Goal: Task Accomplishment & Management: Manage account settings

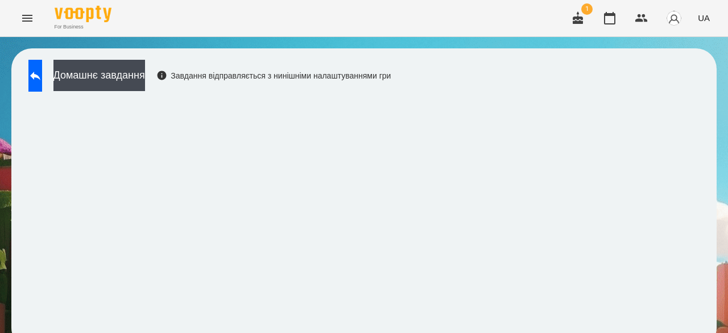
scroll to position [1, 0]
click at [90, 14] on img at bounding box center [83, 14] width 57 height 16
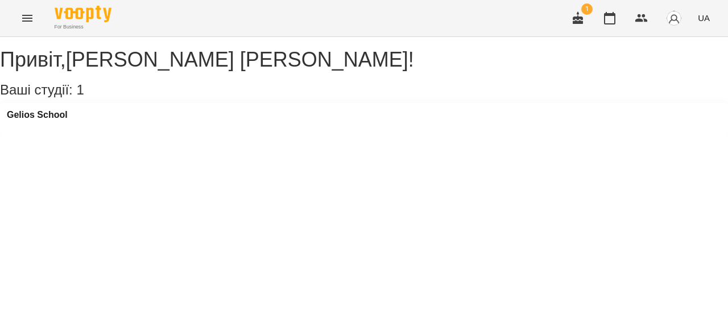
click at [24, 20] on icon "Menu" at bounding box center [27, 18] width 14 height 14
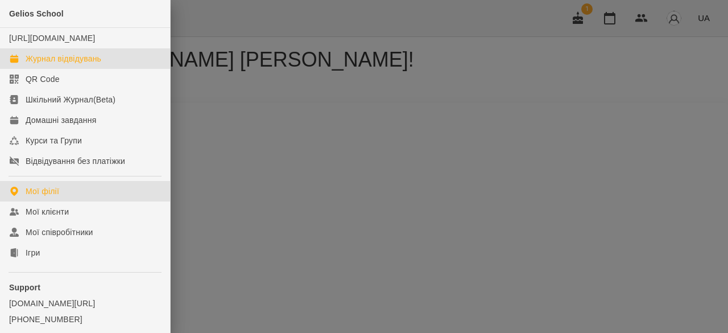
click at [72, 69] on link "Журнал відвідувань" at bounding box center [85, 58] width 170 height 20
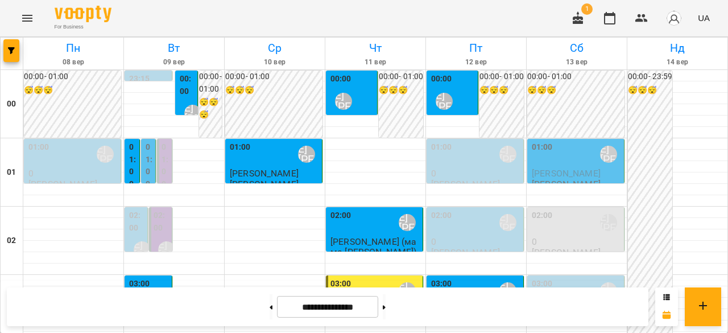
scroll to position [1137, 0]
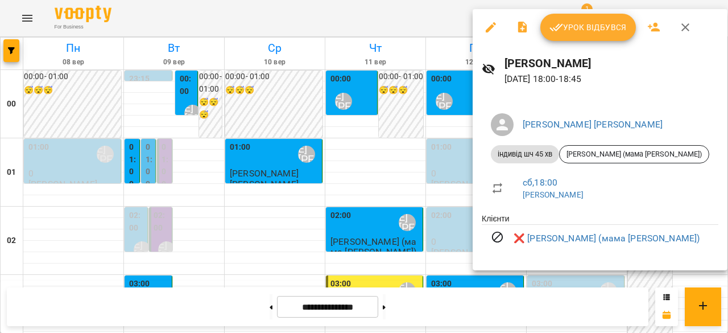
click at [428, 175] on div at bounding box center [364, 166] width 728 height 333
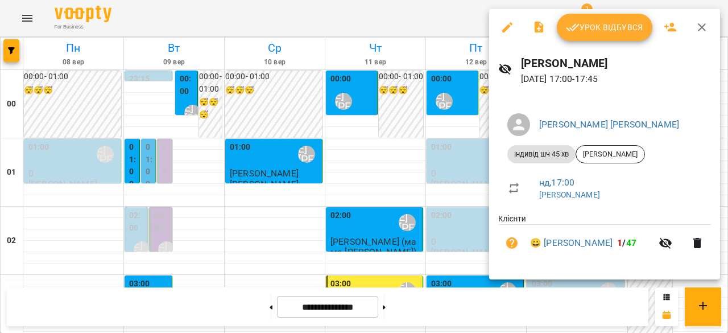
click at [471, 176] on div at bounding box center [364, 166] width 728 height 333
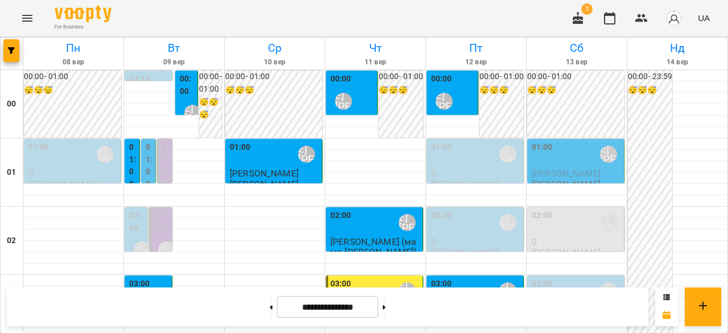
scroll to position [1024, 0]
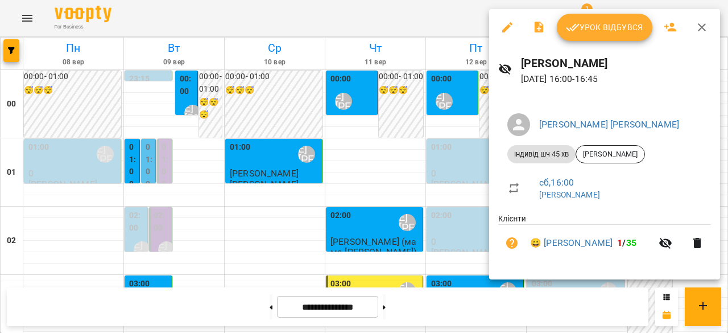
click at [449, 154] on div at bounding box center [364, 166] width 728 height 333
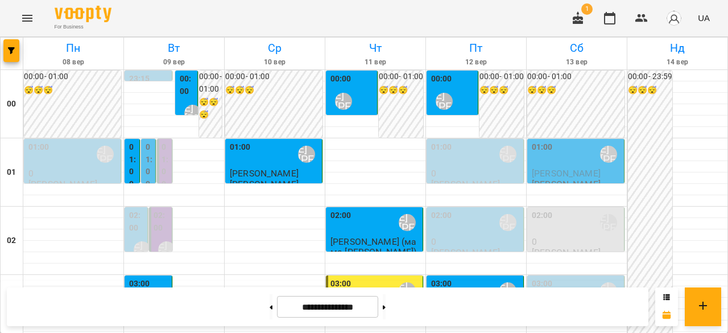
scroll to position [0, 0]
